Goal: Task Accomplishment & Management: Manage account settings

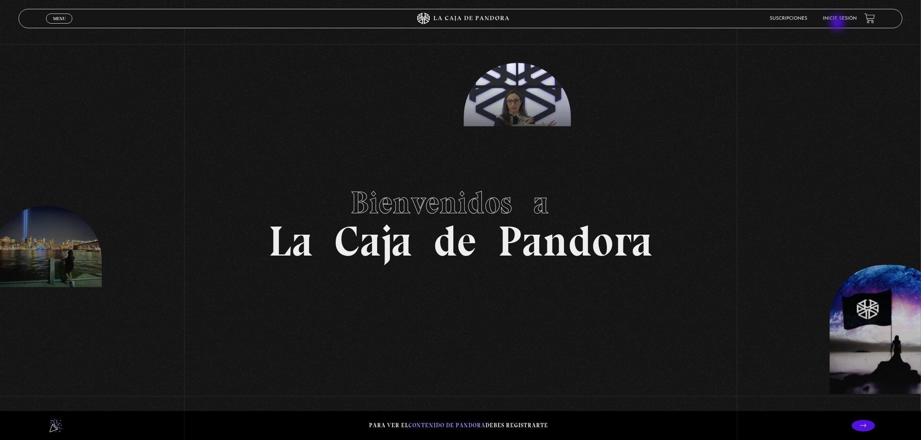
click at [838, 24] on li "Inicie sesión" at bounding box center [839, 18] width 34 height 12
click at [845, 16] on link "Inicie sesión" at bounding box center [839, 18] width 34 height 5
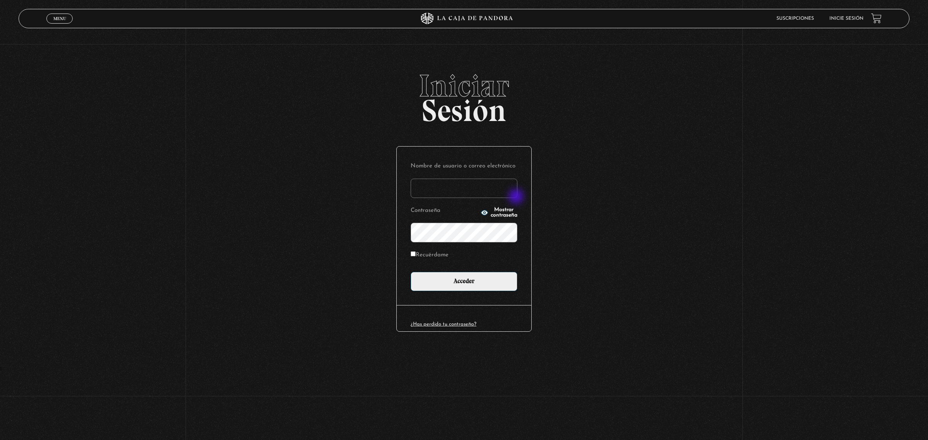
type input "[EMAIL_ADDRESS][DOMAIN_NAME]"
click at [426, 259] on label "Recuérdame" at bounding box center [430, 255] width 38 height 12
click at [416, 256] on input "Recuérdame" at bounding box center [413, 253] width 5 height 5
checkbox input "true"
click at [433, 279] on input "Acceder" at bounding box center [464, 281] width 107 height 19
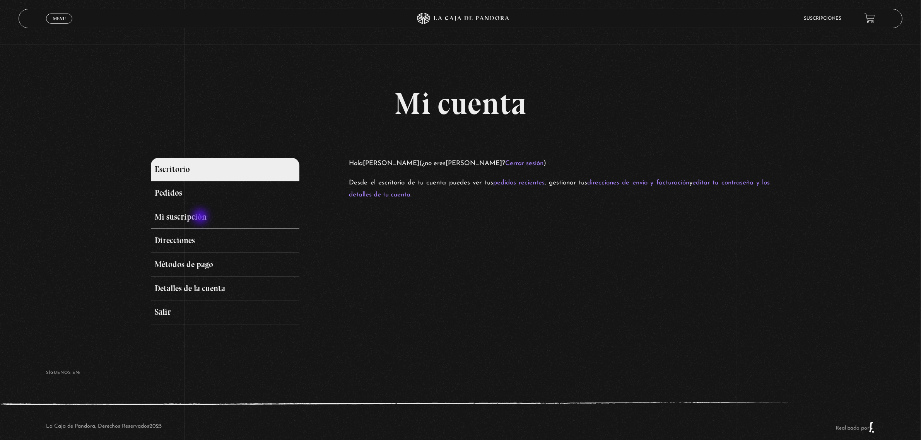
click at [201, 217] on link "Mi suscripción" at bounding box center [225, 217] width 148 height 24
